Goal: Task Accomplishment & Management: Manage account settings

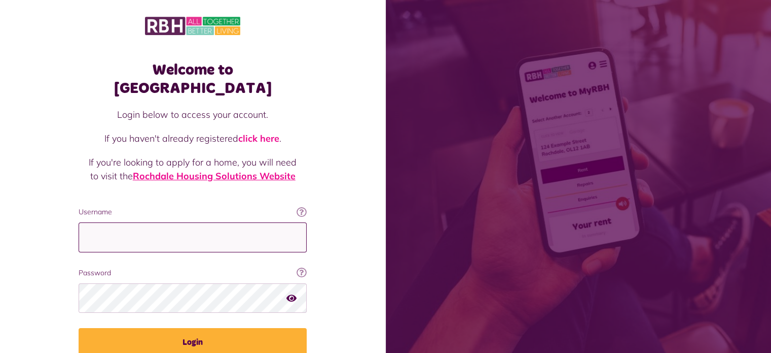
type input "**********"
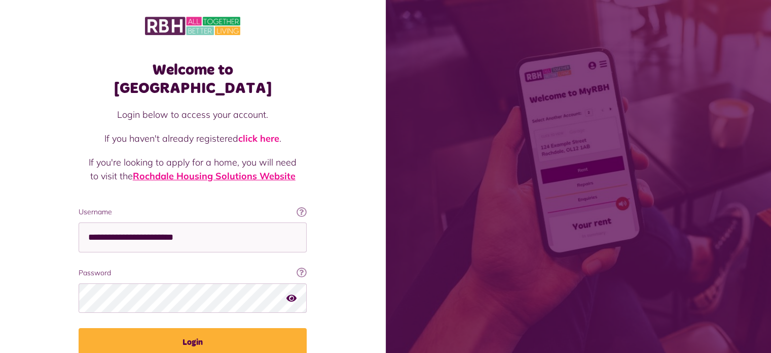
click at [205, 170] on link "Rochdale Housing Solutions Website" at bounding box center [214, 176] width 163 height 12
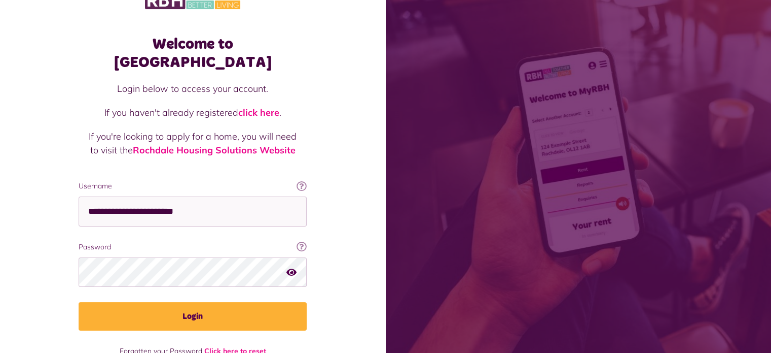
scroll to position [37, 0]
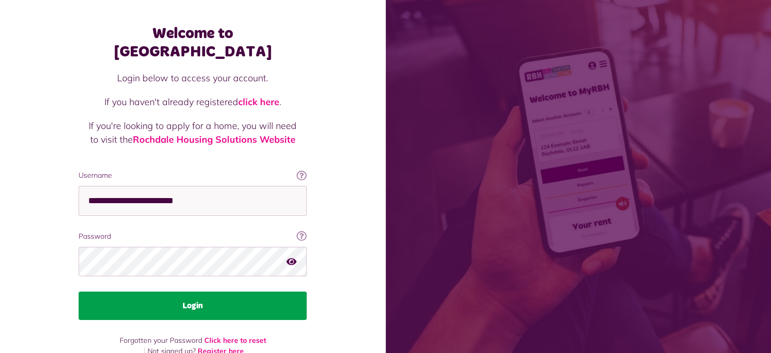
click at [197, 291] on button "Login" at bounding box center [193, 305] width 228 height 28
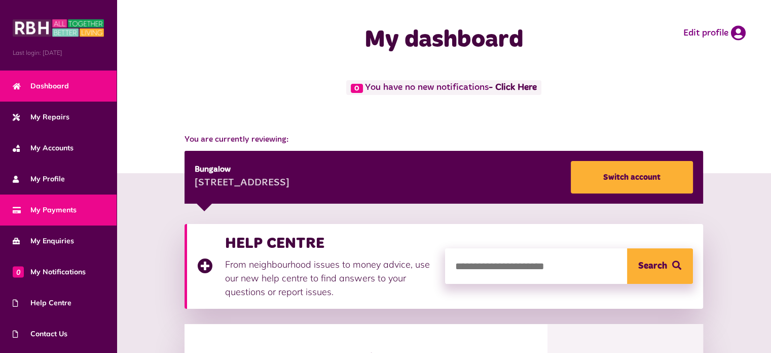
click at [57, 209] on span "My Payments" at bounding box center [45, 209] width 64 height 11
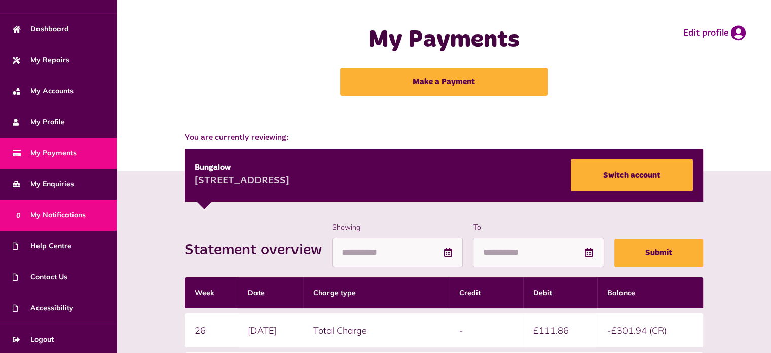
scroll to position [57, 0]
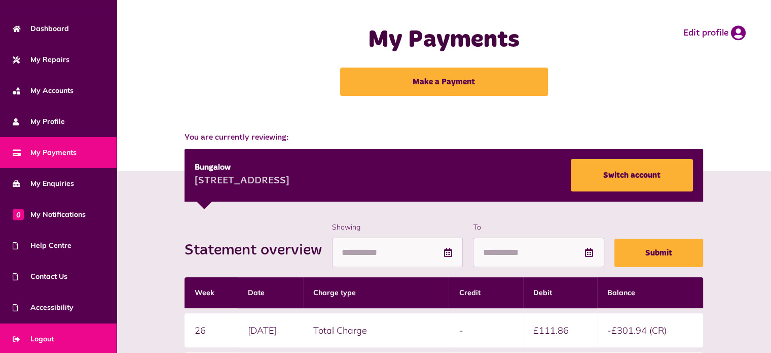
click at [57, 331] on link "Logout" at bounding box center [58, 338] width 117 height 31
